Goal: Task Accomplishment & Management: Use online tool/utility

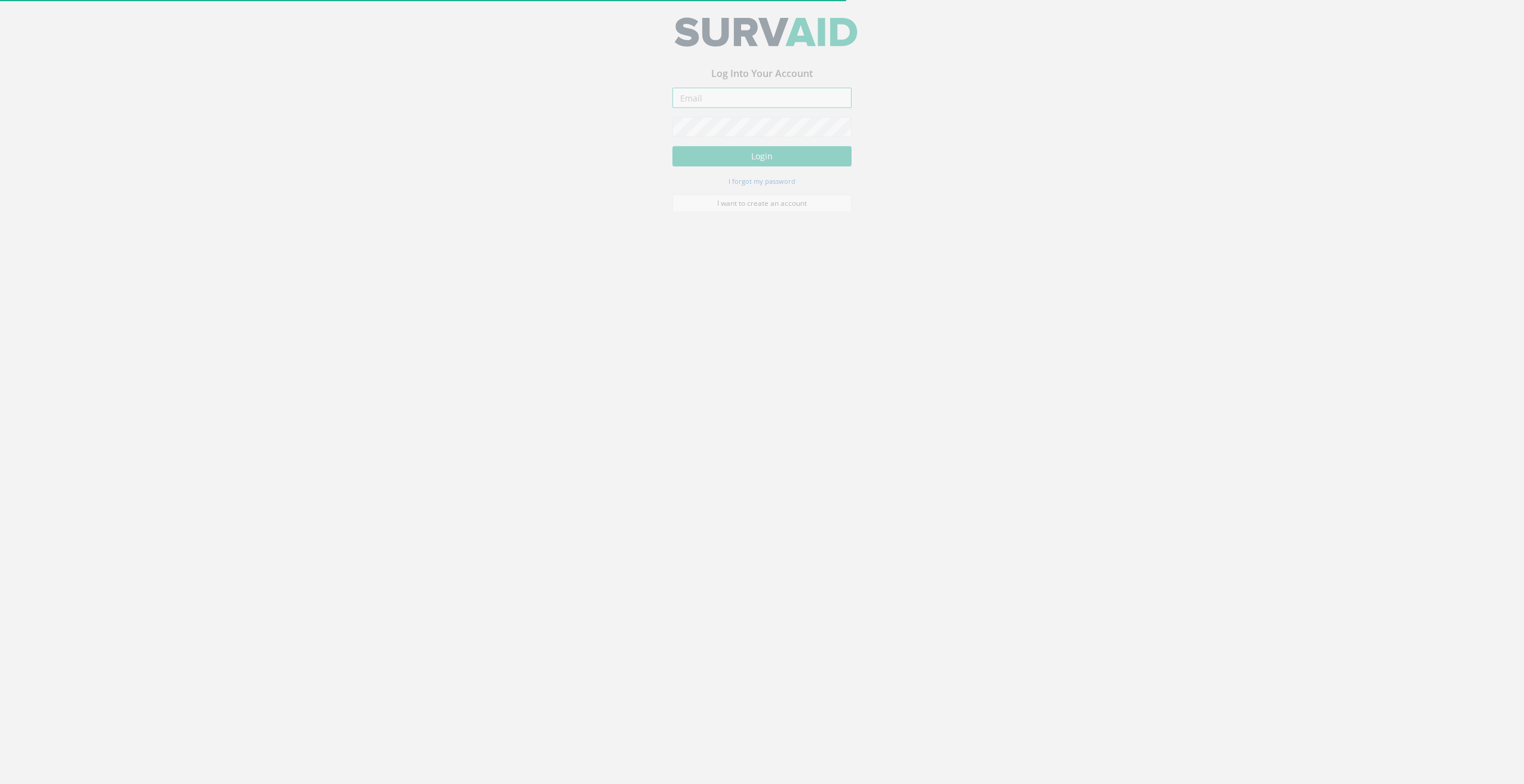
type input "[EMAIL_ADDRESS][DOMAIN_NAME]"
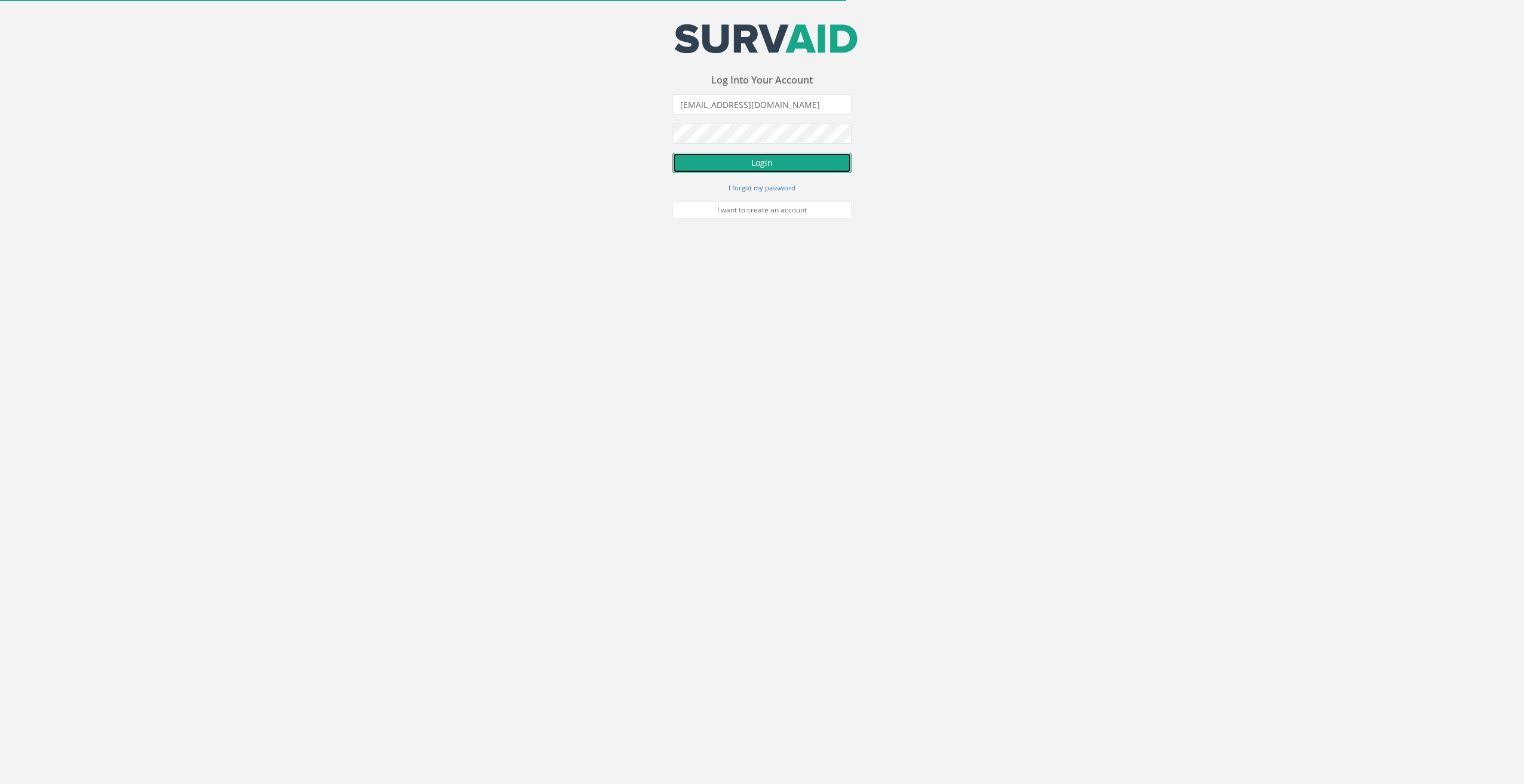
click at [792, 165] on button "Login" at bounding box center [762, 162] width 179 height 20
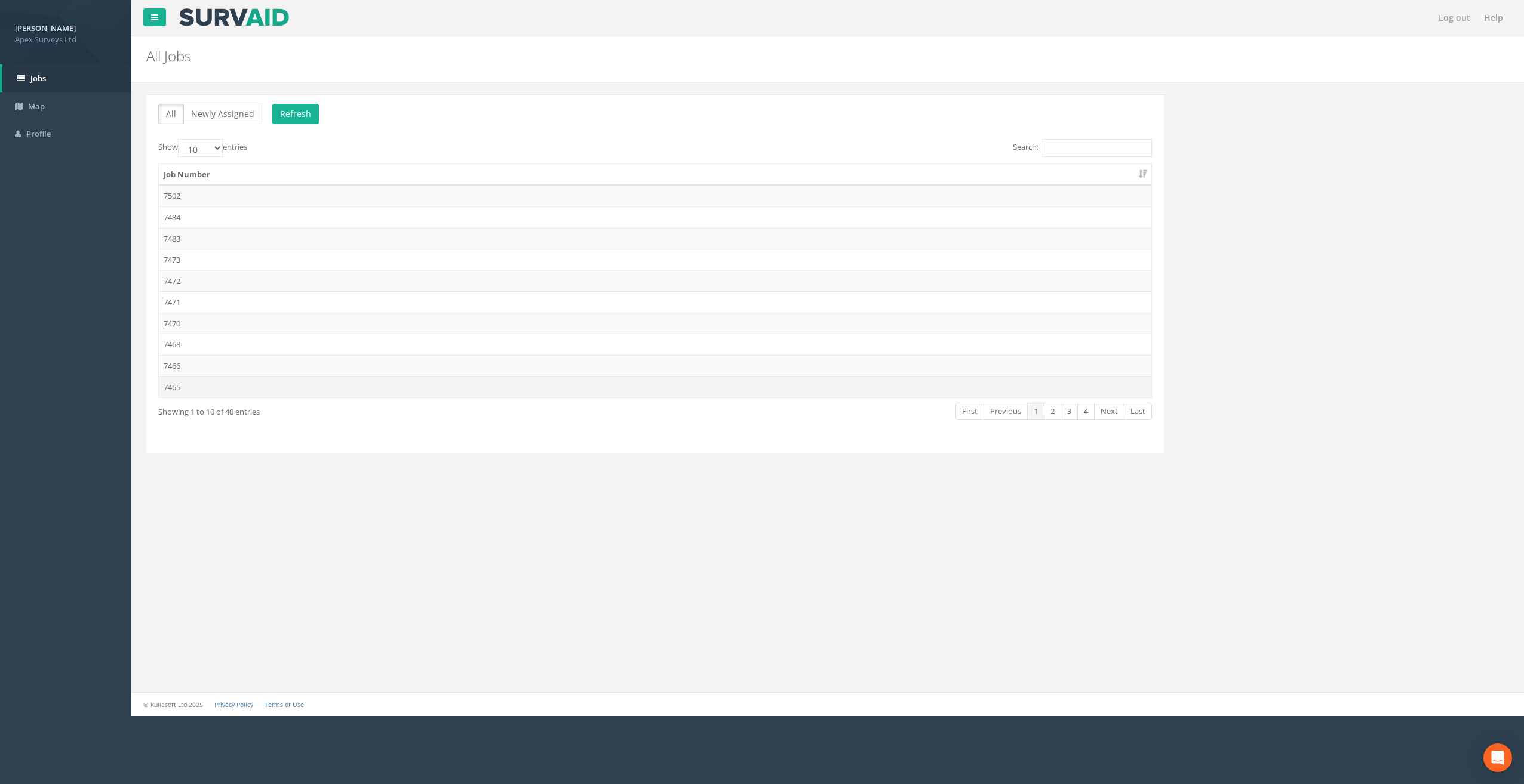
click at [192, 388] on td "7465" at bounding box center [655, 387] width 993 height 22
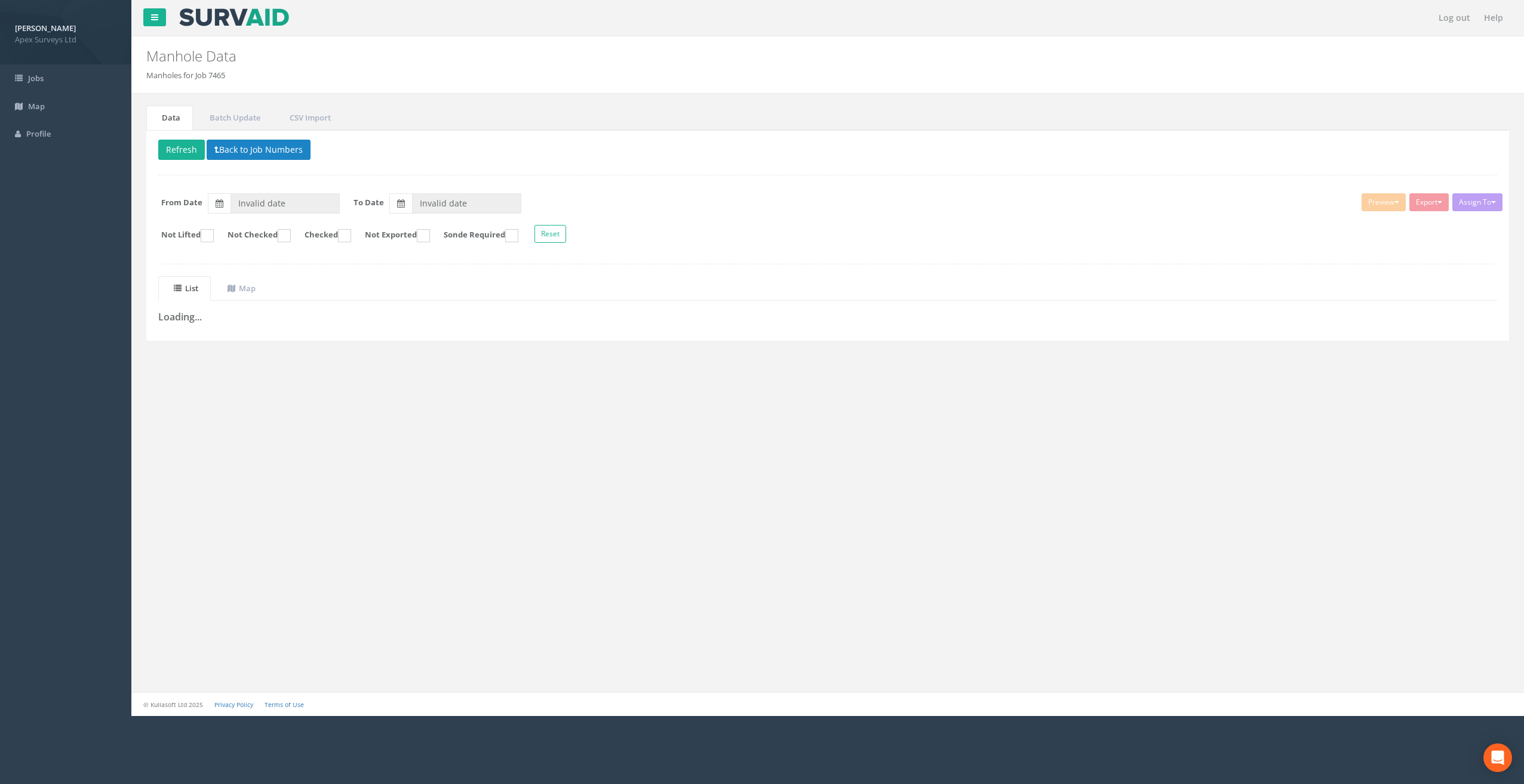
type input "[DATE]"
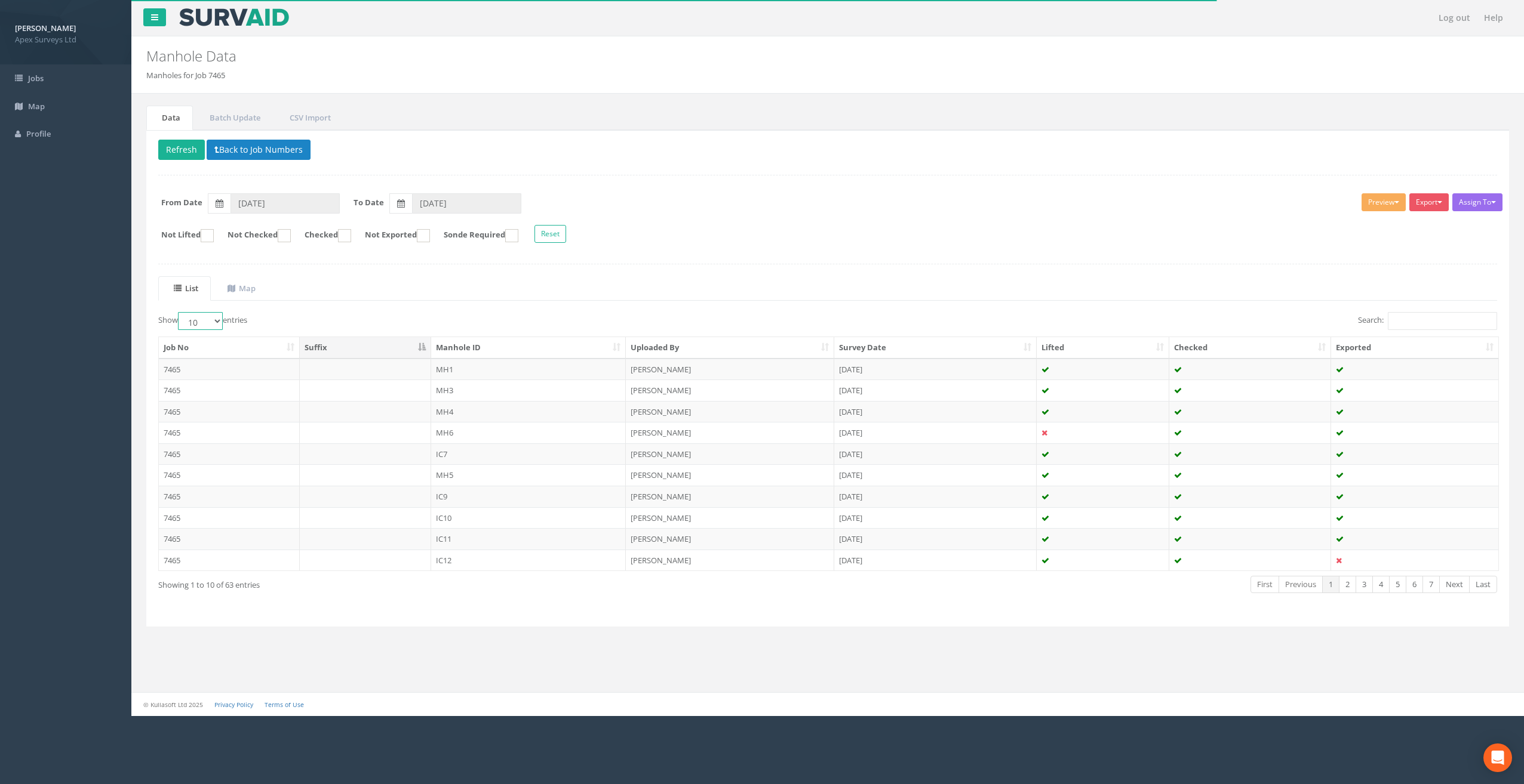
click at [221, 317] on select "10 25 50 100" at bounding box center [201, 322] width 45 height 18
select select "100"
click at [180, 312] on select "10 25 50 100" at bounding box center [201, 322] width 45 height 18
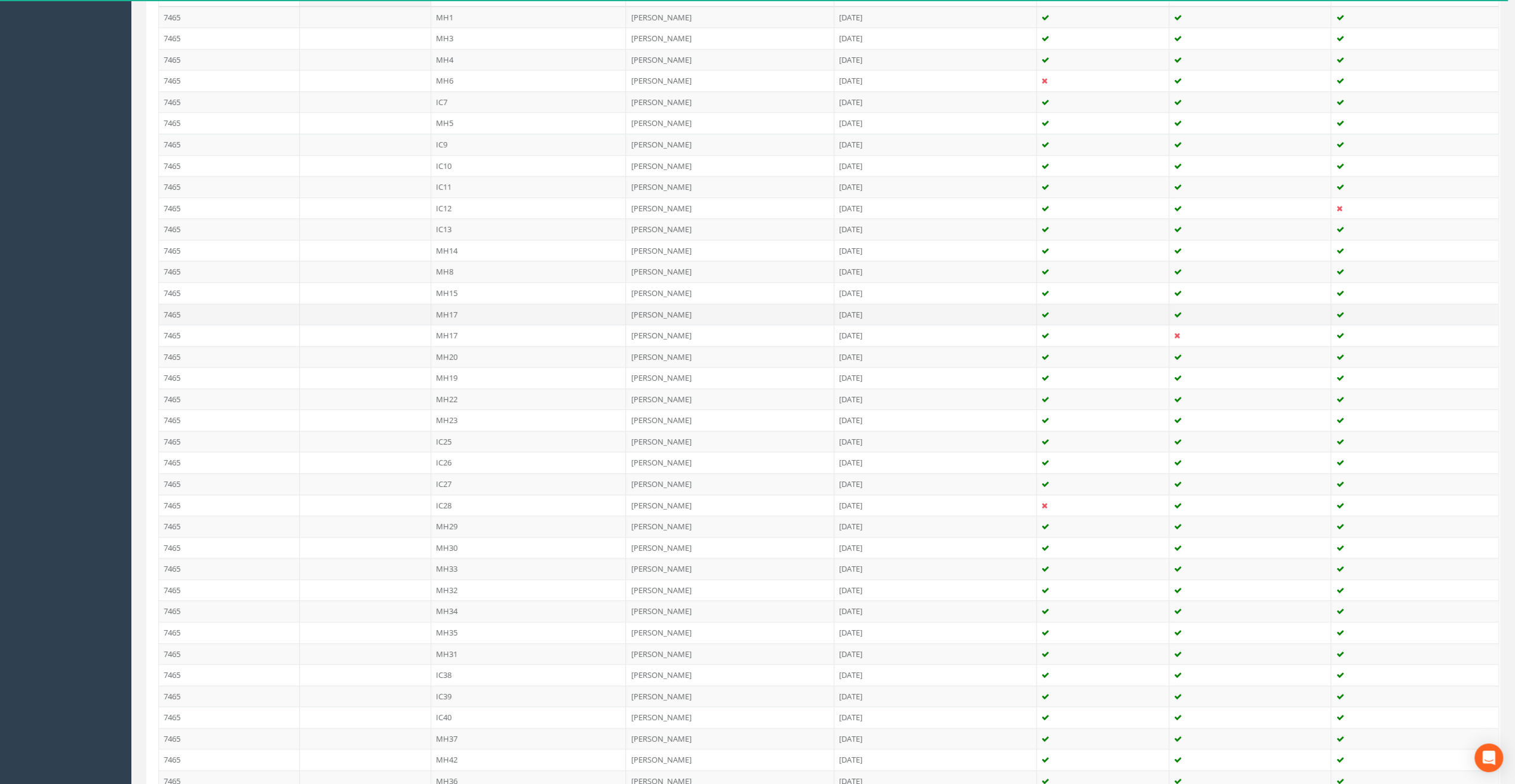
scroll to position [334, 0]
click at [443, 93] on td "MH6" at bounding box center [529, 99] width 196 height 22
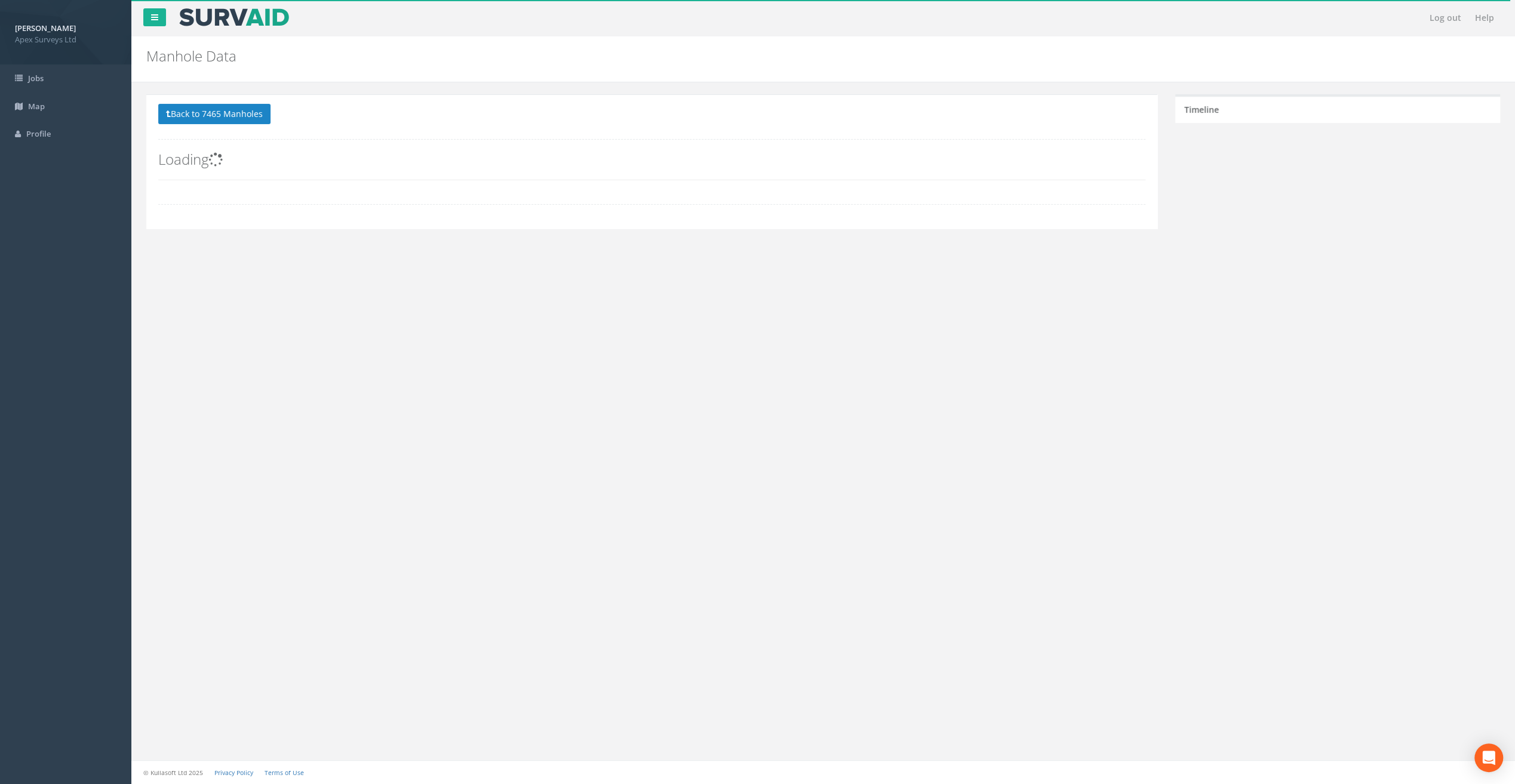
scroll to position [0, 0]
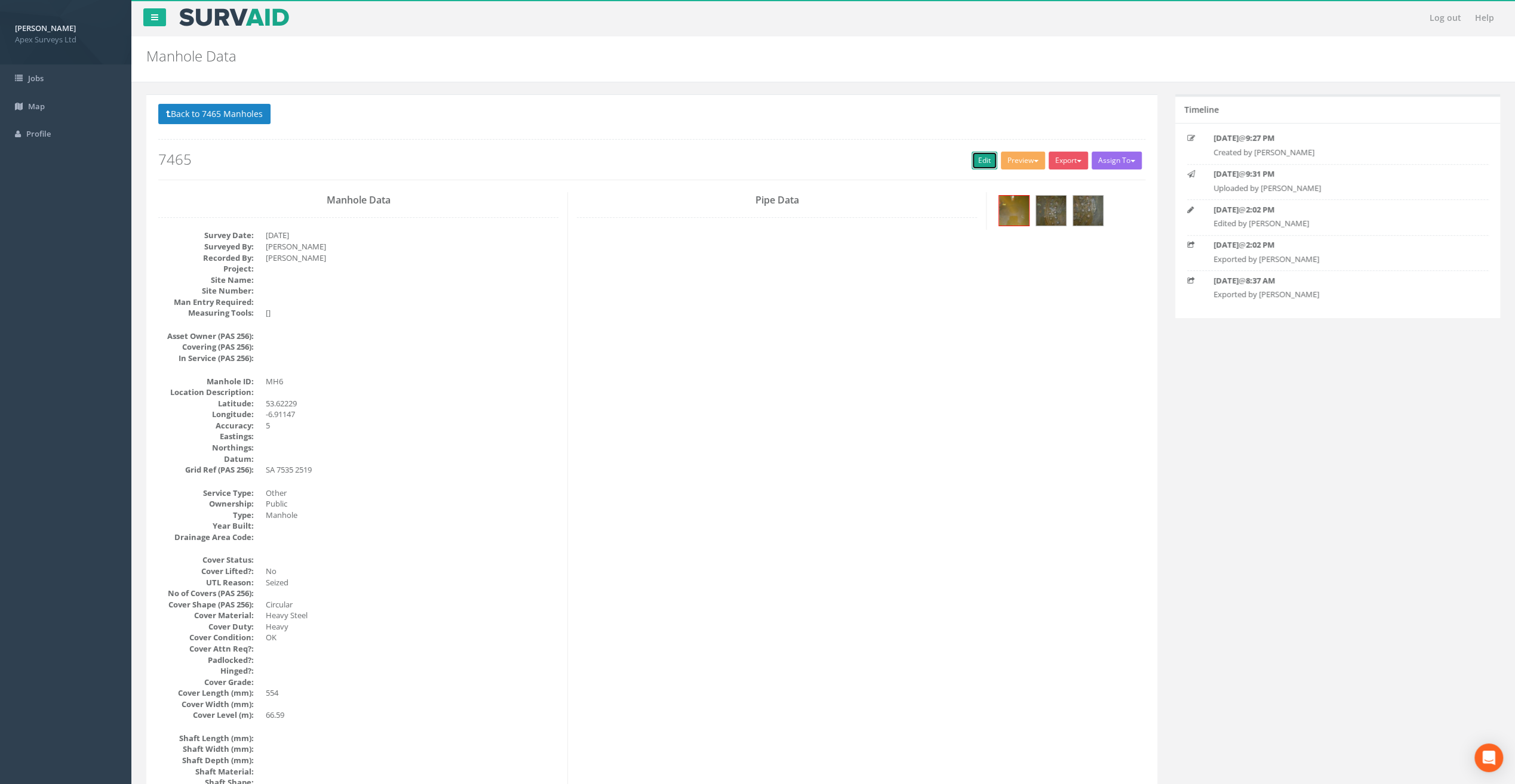
click at [980, 158] on link "Edit" at bounding box center [984, 161] width 26 height 18
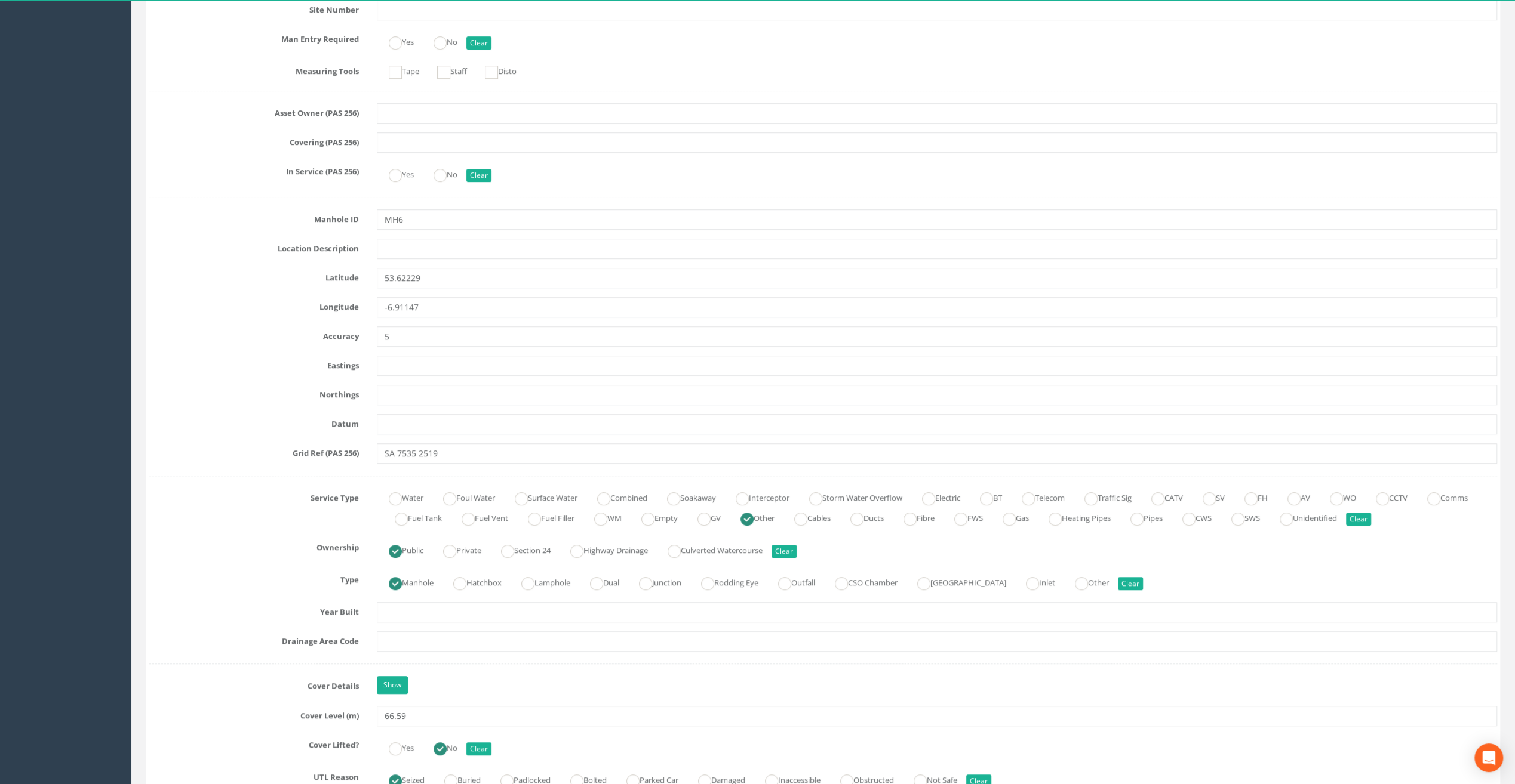
scroll to position [418, 0]
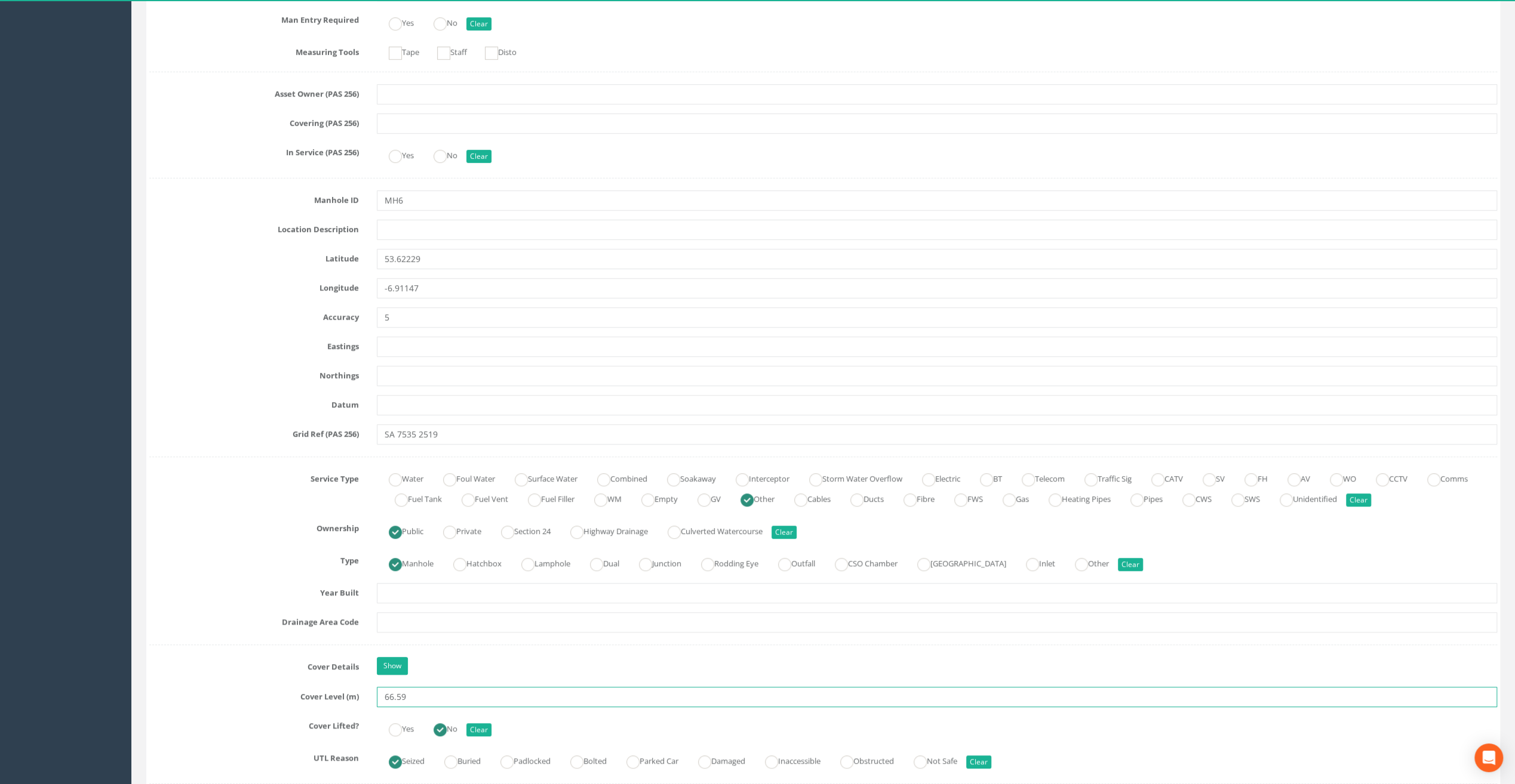
click at [415, 696] on input "66.59" at bounding box center [936, 697] width 1120 height 20
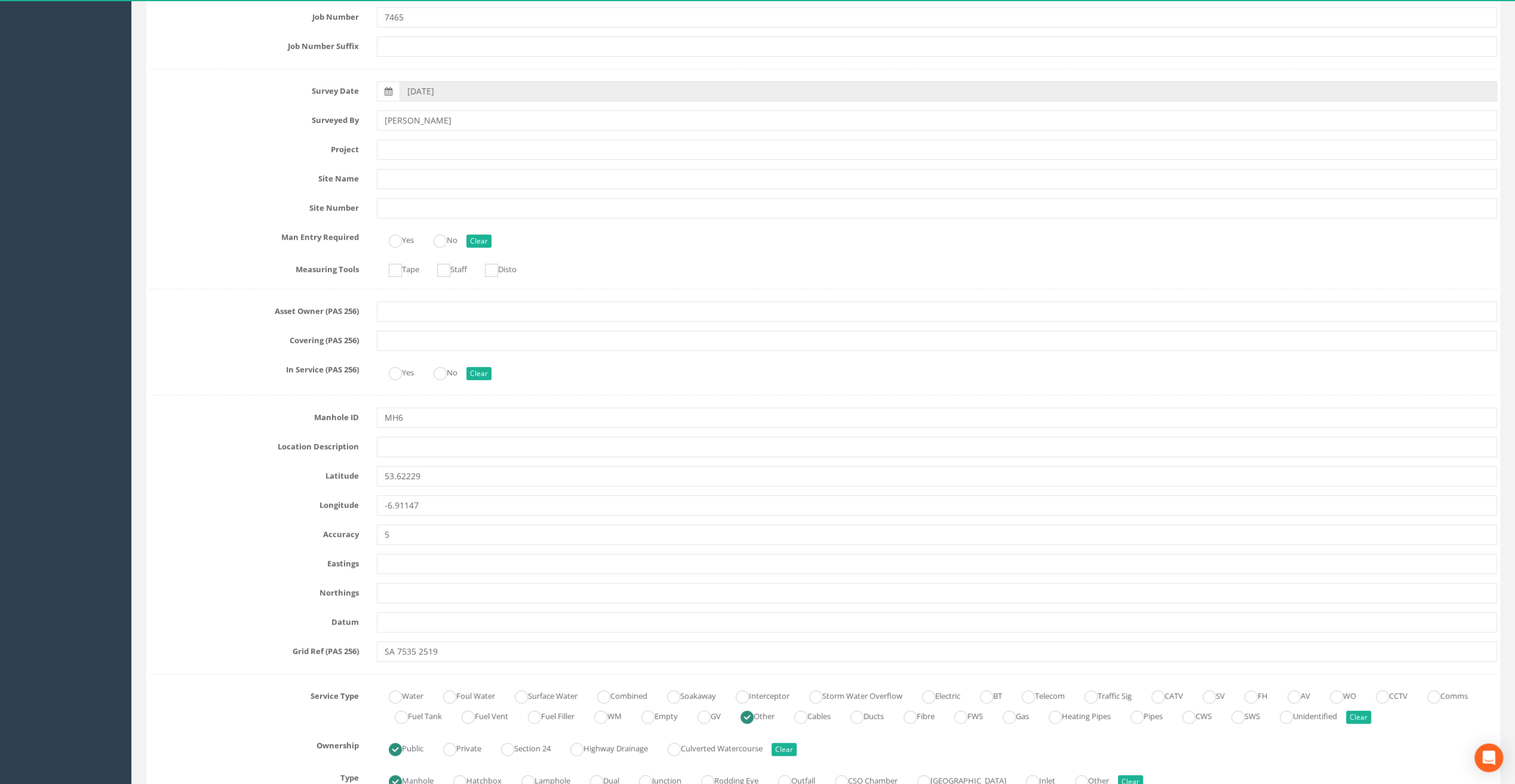
scroll to position [179, 0]
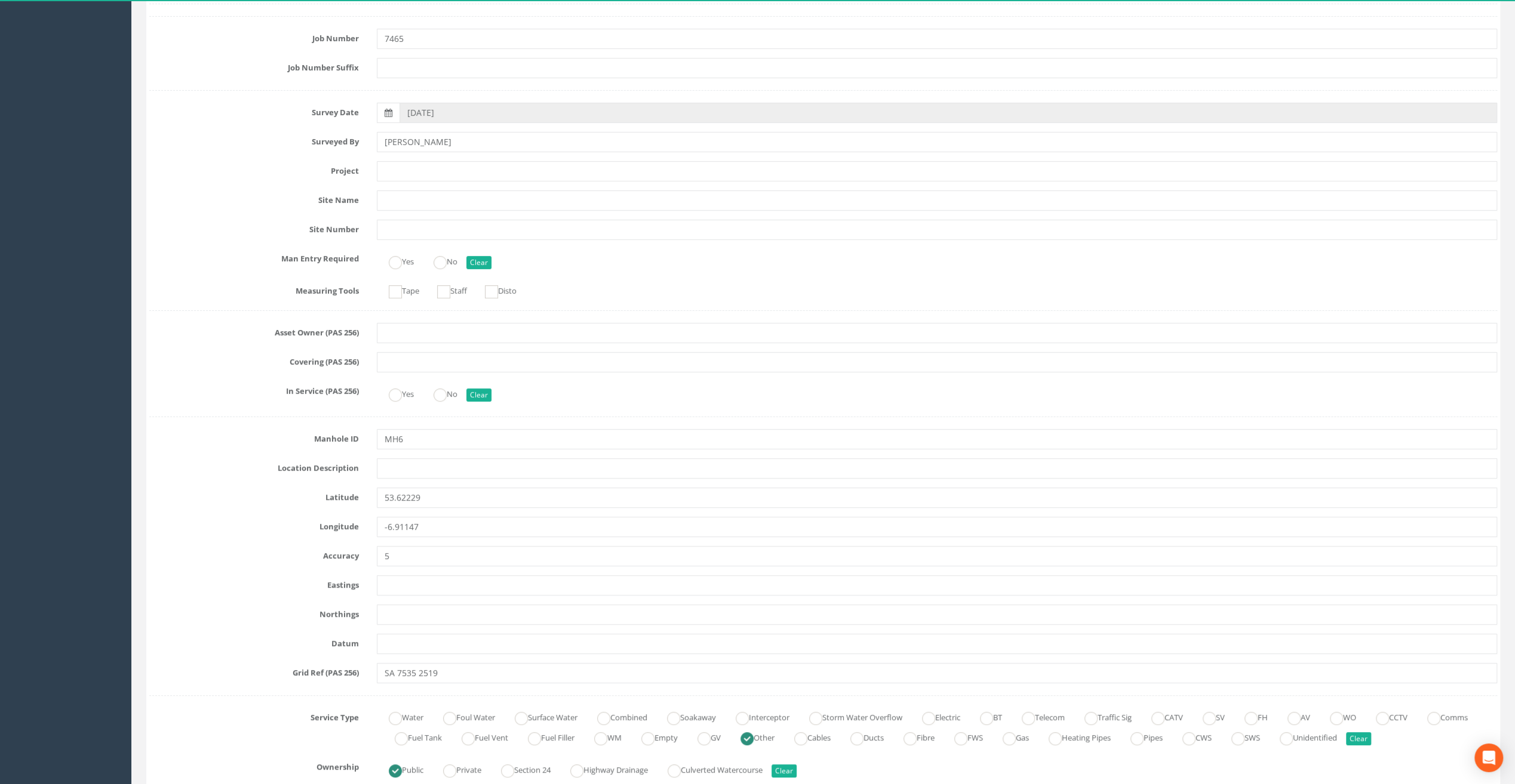
type input "66.68"
click at [455, 170] on input "text" at bounding box center [936, 171] width 1120 height 20
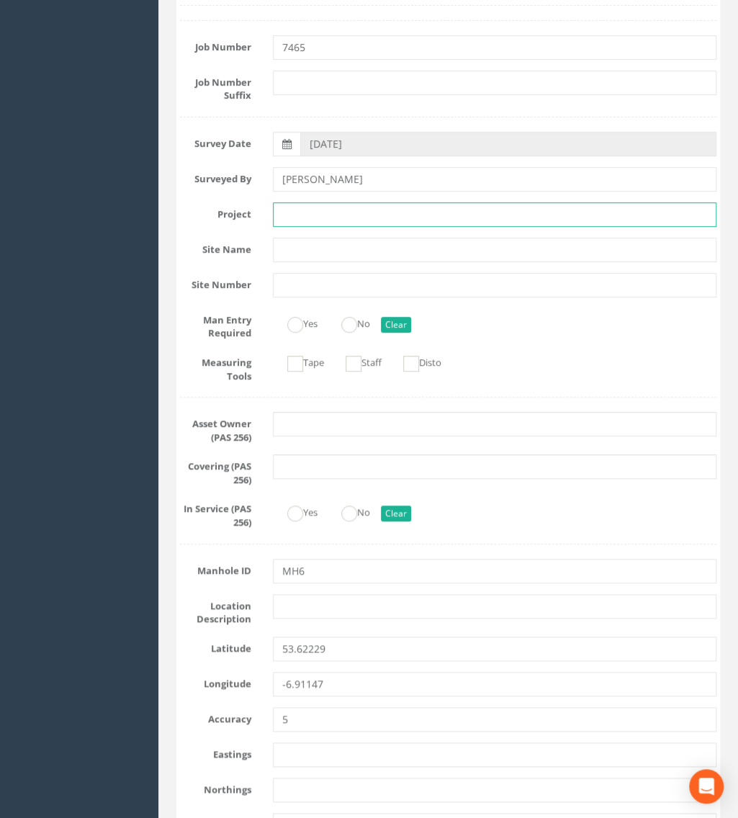
click at [336, 219] on input "text" at bounding box center [495, 214] width 444 height 24
type input "Fair Green"
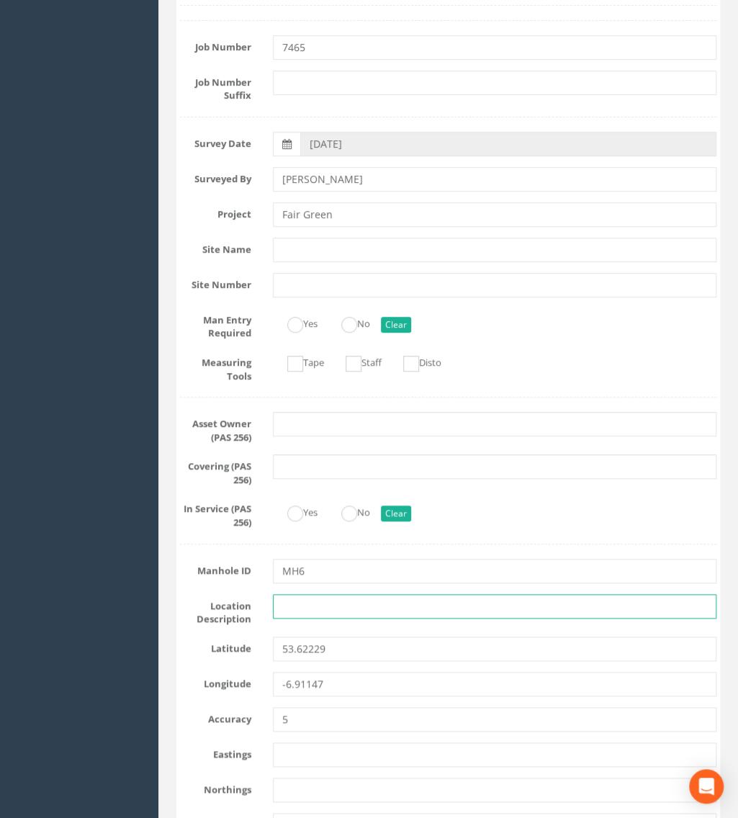
click at [321, 614] on input "text" at bounding box center [495, 606] width 444 height 24
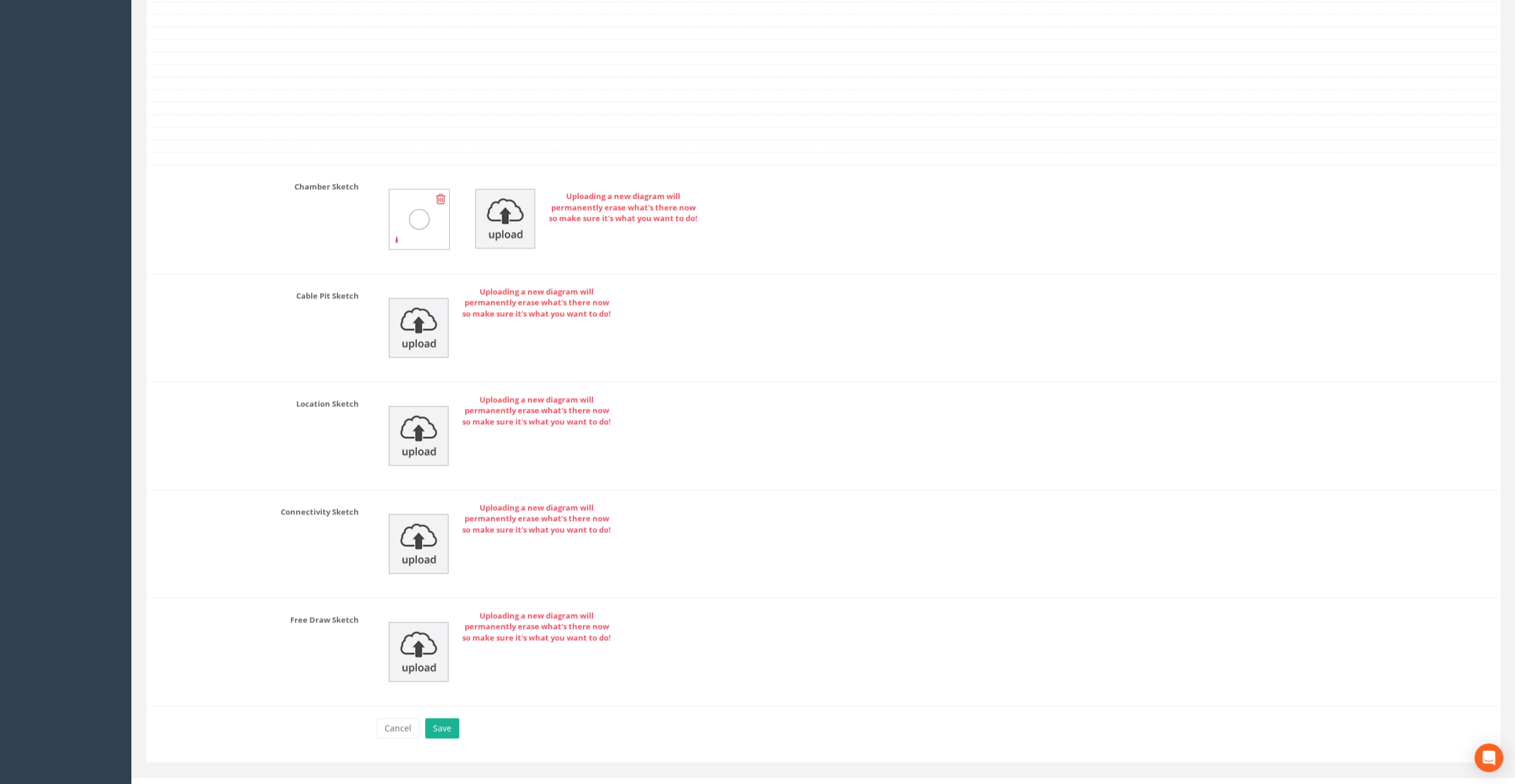
scroll to position [2223, 0]
type input "Athboy, Co. [GEOGRAPHIC_DATA]"
click at [444, 716] on button "Save" at bounding box center [442, 724] width 34 height 20
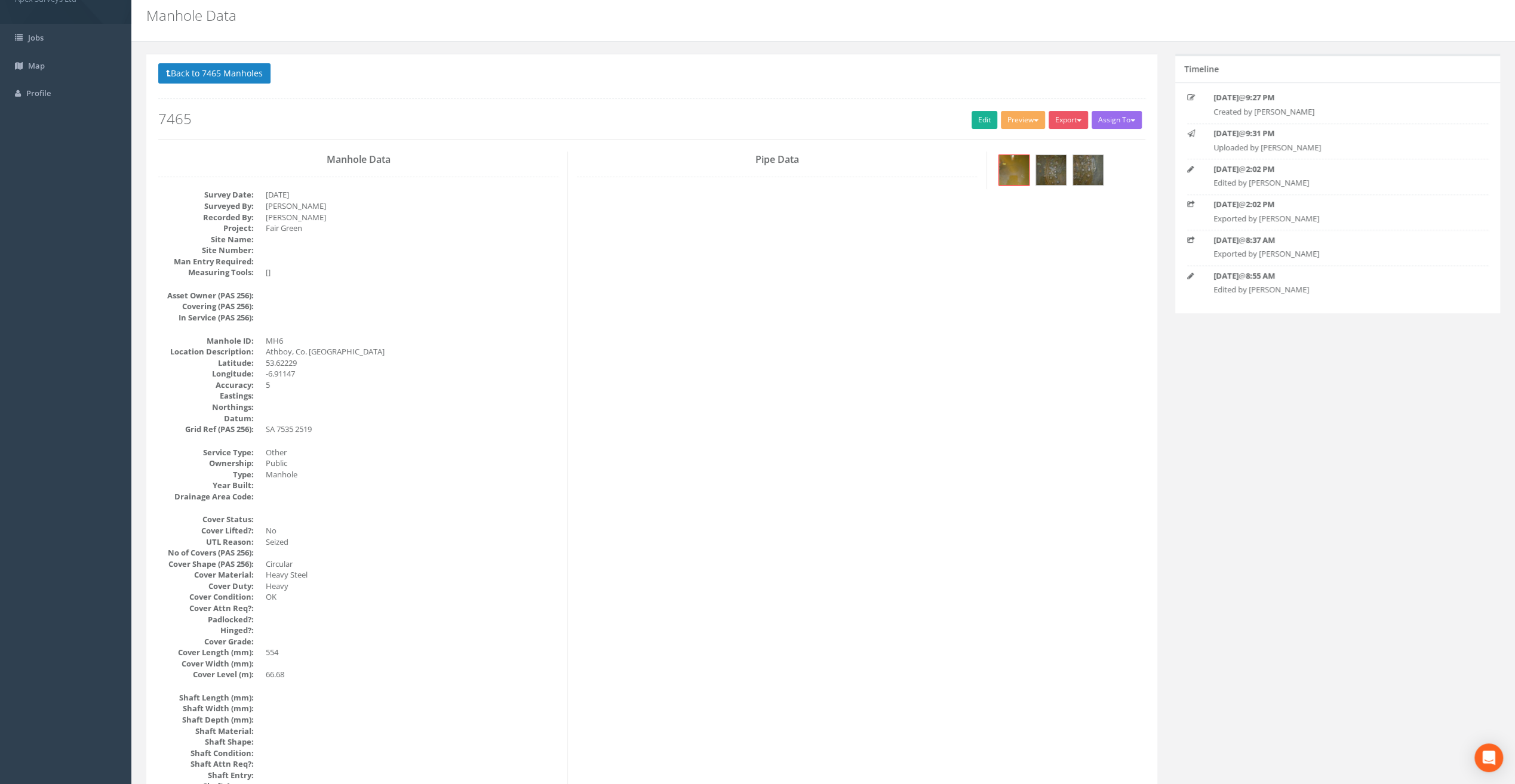
scroll to position [0, 0]
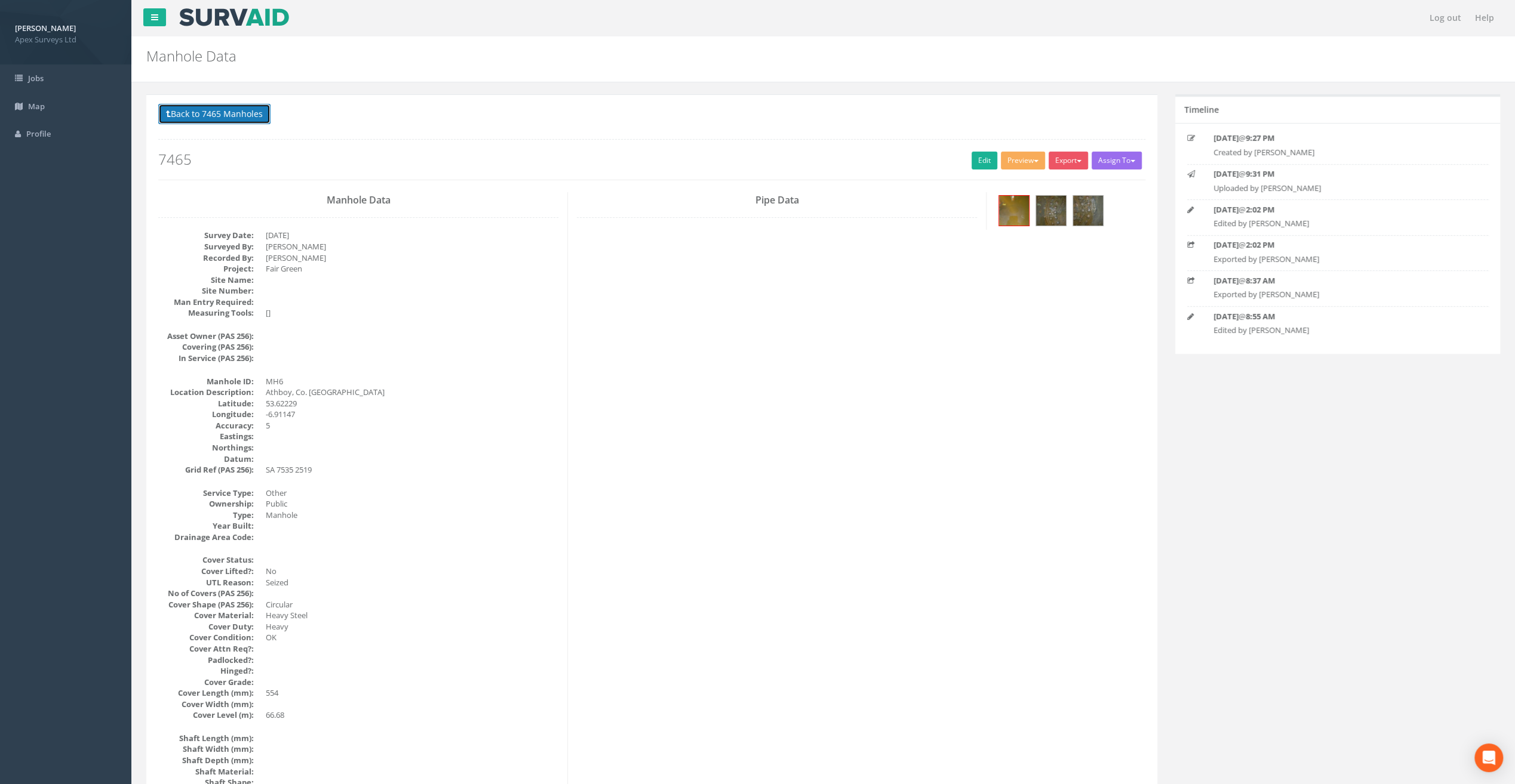
click at [227, 114] on button "Back to 7465 Manholes" at bounding box center [214, 114] width 112 height 20
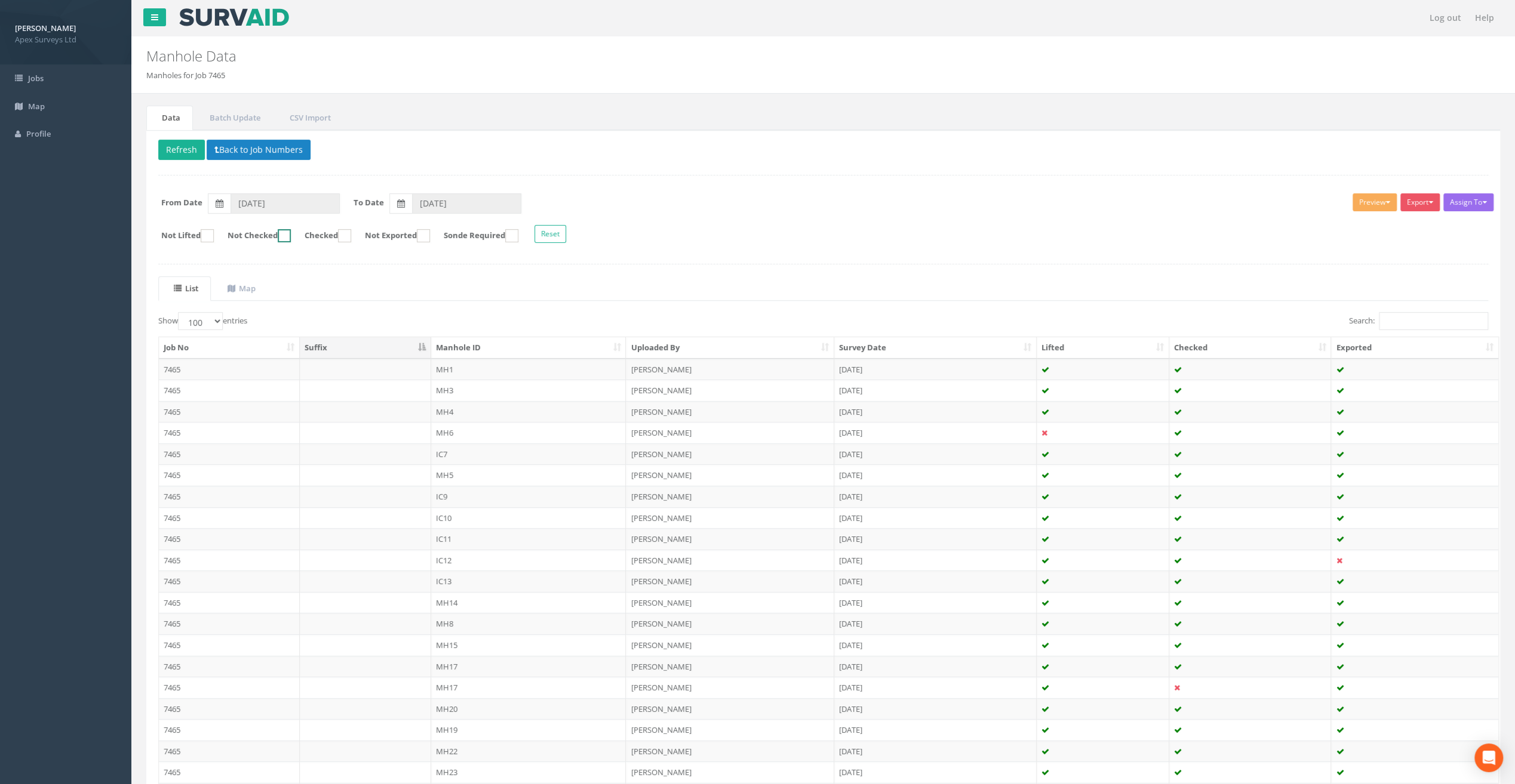
click at [291, 234] on ins at bounding box center [284, 236] width 13 height 13
checkbox input "true"
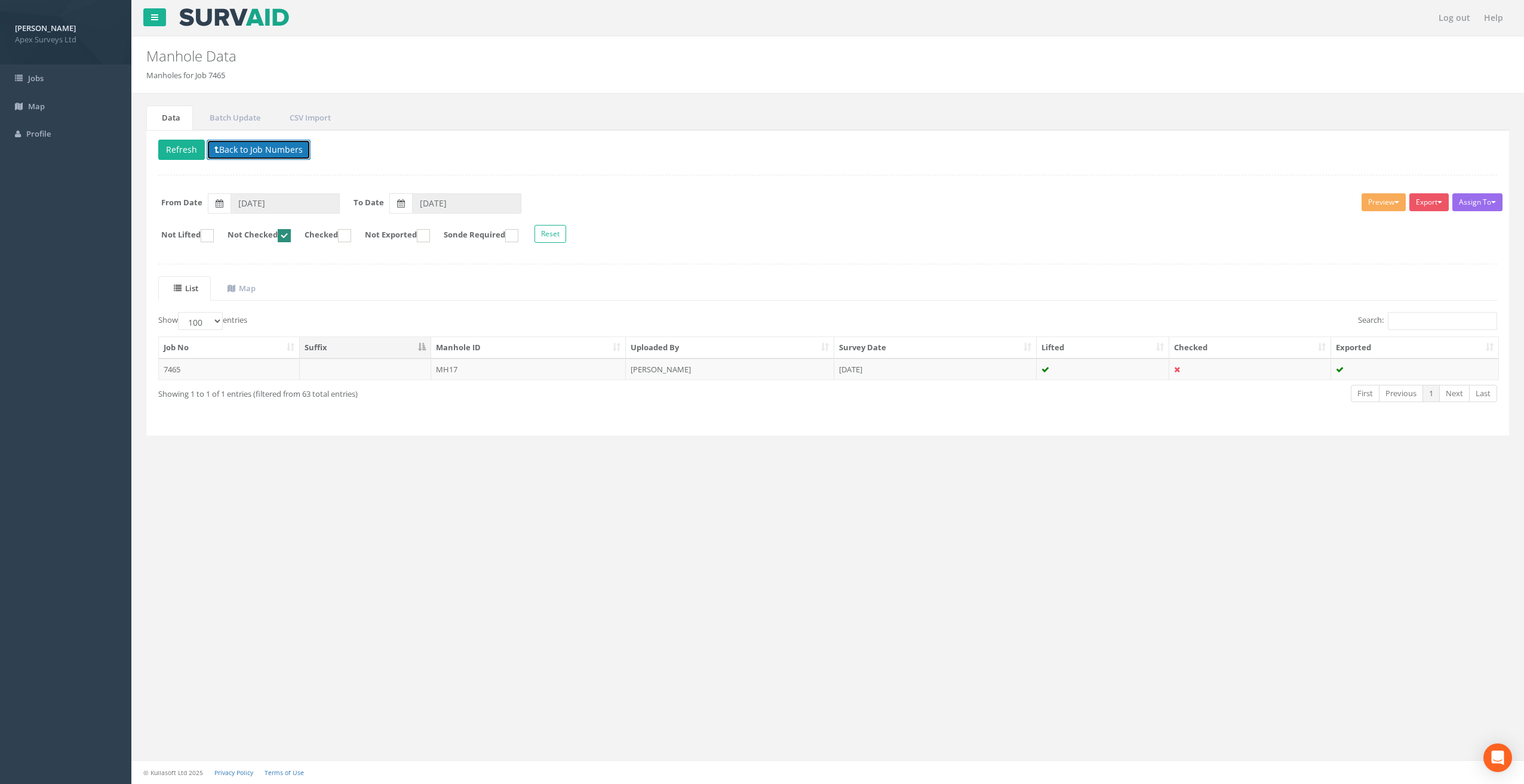
click at [226, 147] on button "Back to Job Numbers" at bounding box center [258, 150] width 104 height 20
